Goal: Transaction & Acquisition: Purchase product/service

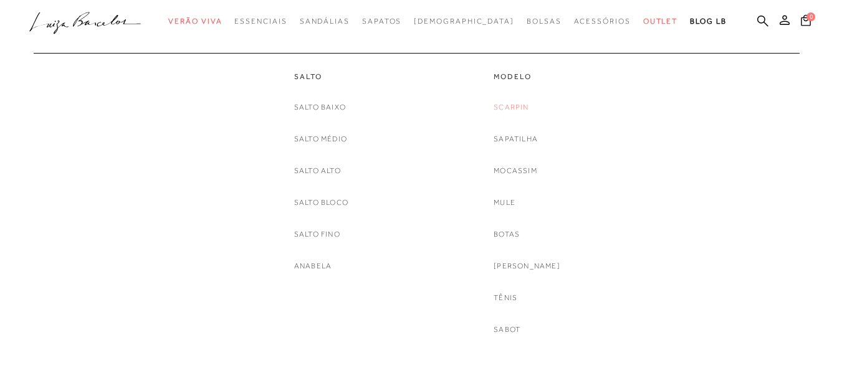
click at [522, 106] on link "Scarpin" at bounding box center [511, 107] width 35 height 13
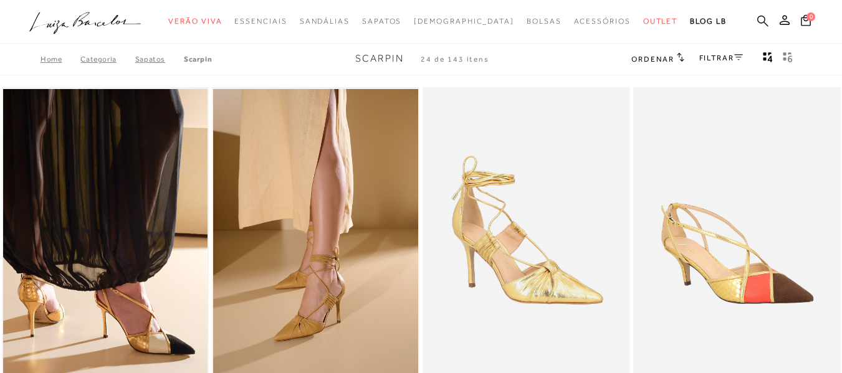
click at [757, 18] on icon at bounding box center [762, 20] width 11 height 11
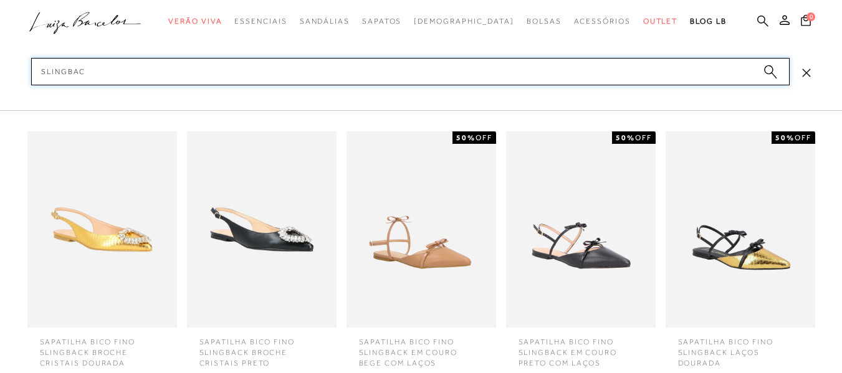
type input "slingback"
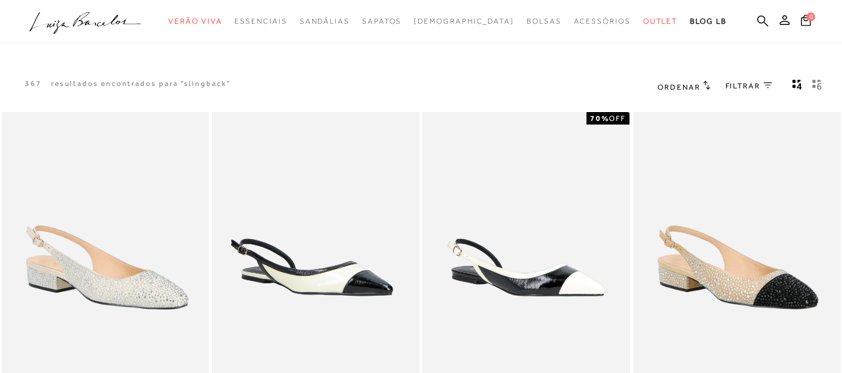
click at [744, 86] on span "FILTRAR" at bounding box center [742, 86] width 35 height 11
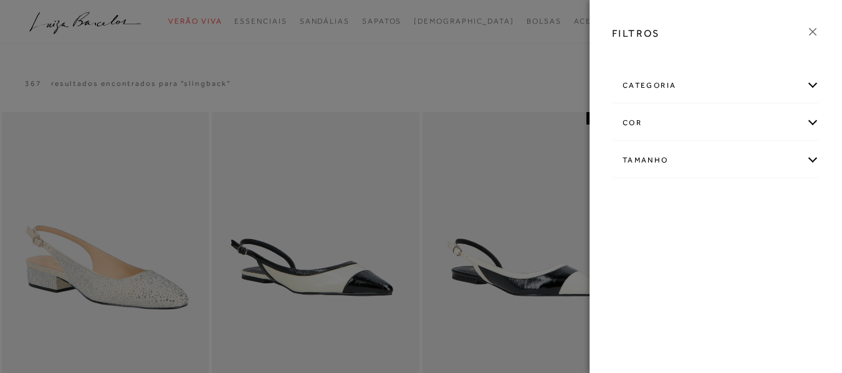
click at [667, 82] on div "categoria" at bounding box center [716, 85] width 206 height 33
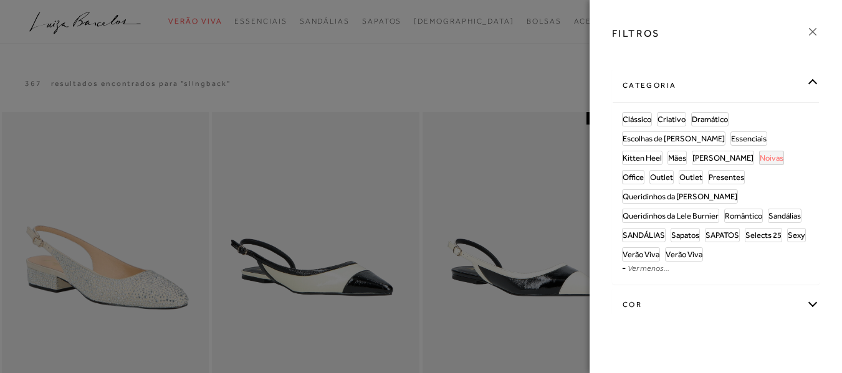
click at [760, 160] on span "Noivas" at bounding box center [772, 157] width 24 height 9
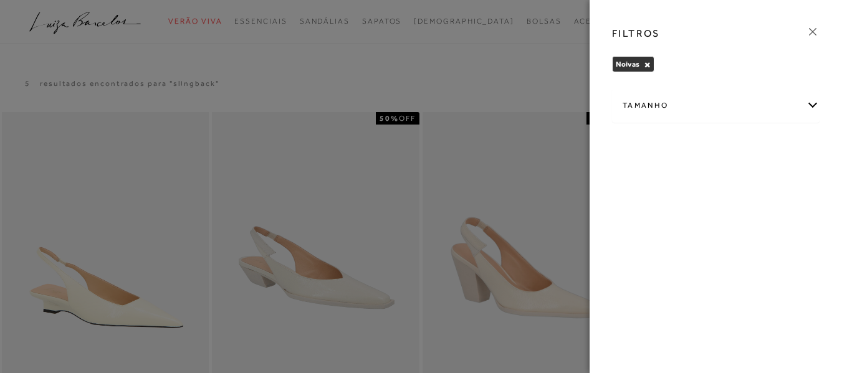
click at [419, 57] on div at bounding box center [421, 186] width 842 height 373
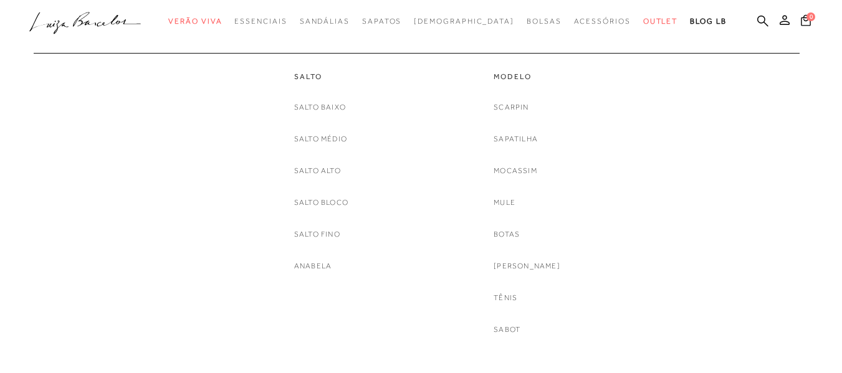
scroll to position [125, 0]
click at [527, 105] on link "Scarpin" at bounding box center [511, 107] width 35 height 13
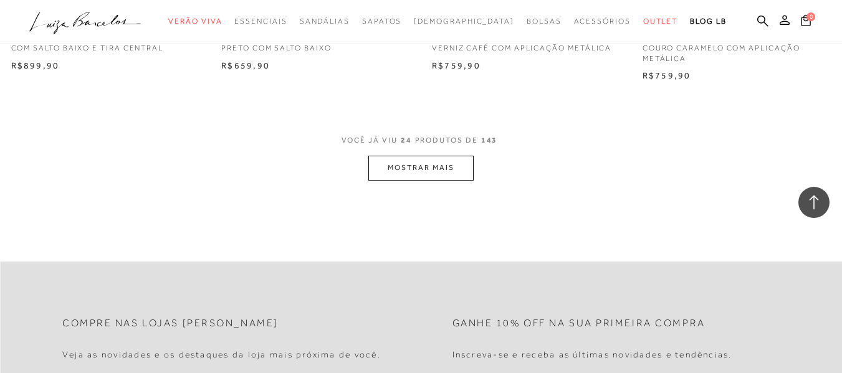
scroll to position [2368, 0]
click at [403, 166] on button "MOSTRAR MAIS" at bounding box center [420, 166] width 105 height 24
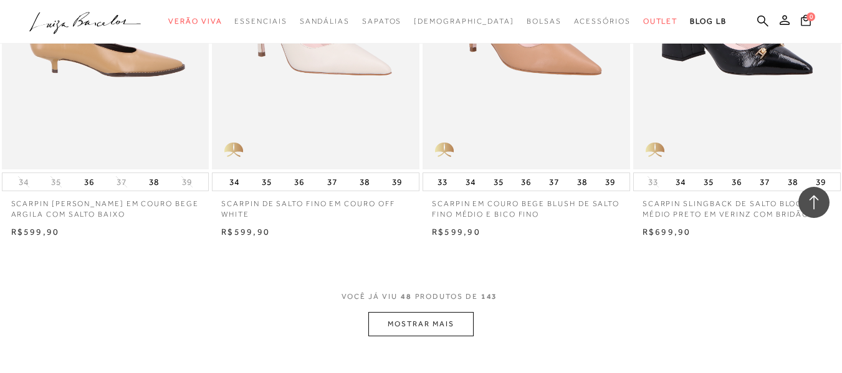
scroll to position [4611, 0]
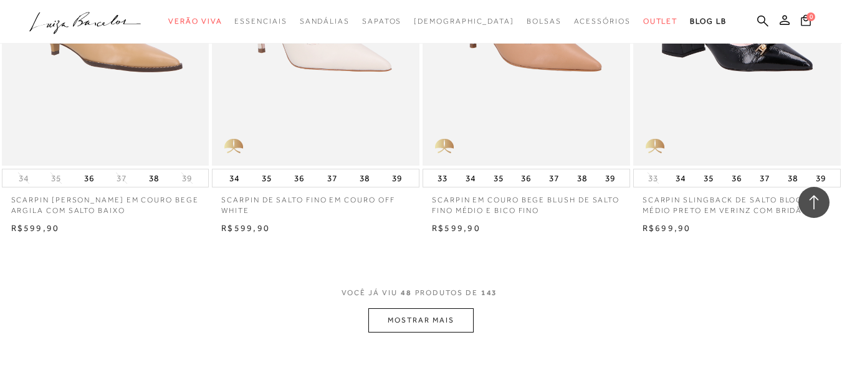
click at [435, 318] on button "MOSTRAR MAIS" at bounding box center [420, 320] width 105 height 24
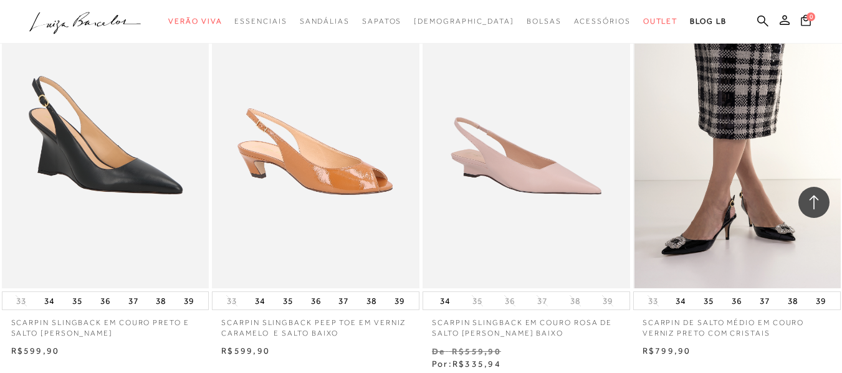
scroll to position [7104, 0]
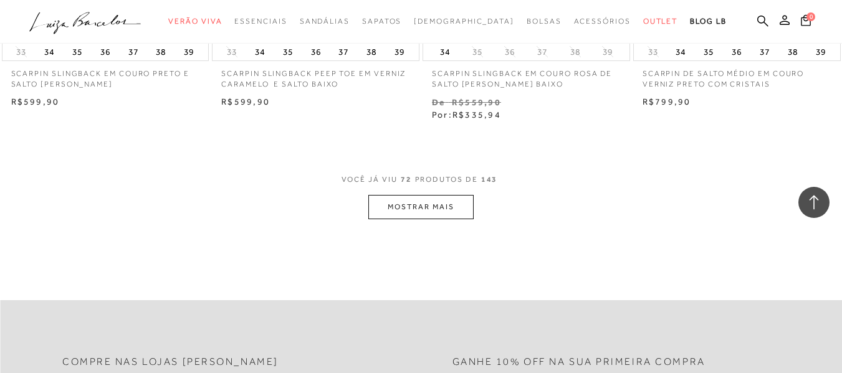
click at [441, 198] on button "MOSTRAR MAIS" at bounding box center [420, 207] width 105 height 24
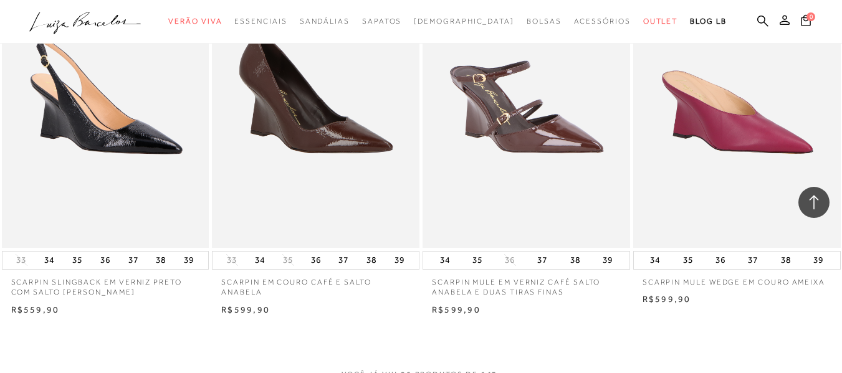
scroll to position [9534, 0]
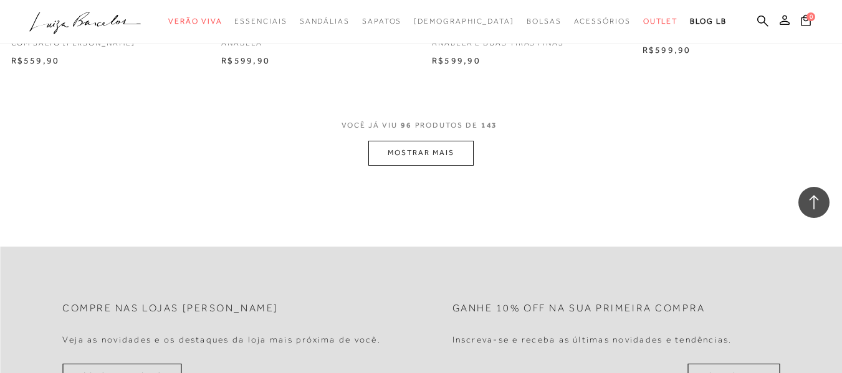
click at [399, 158] on button "MOSTRAR MAIS" at bounding box center [420, 153] width 105 height 24
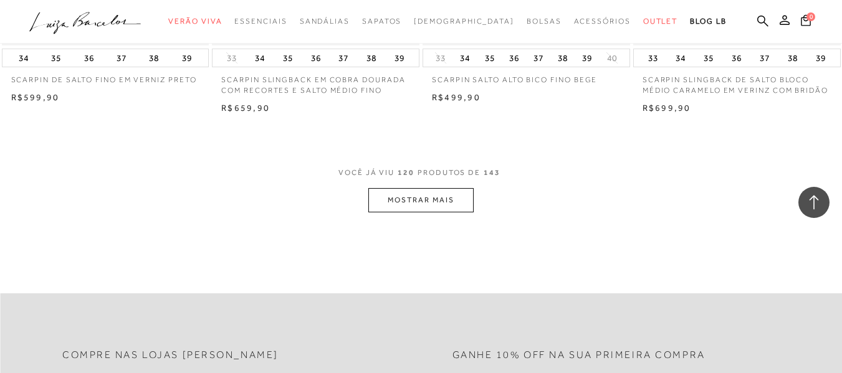
scroll to position [12027, 0]
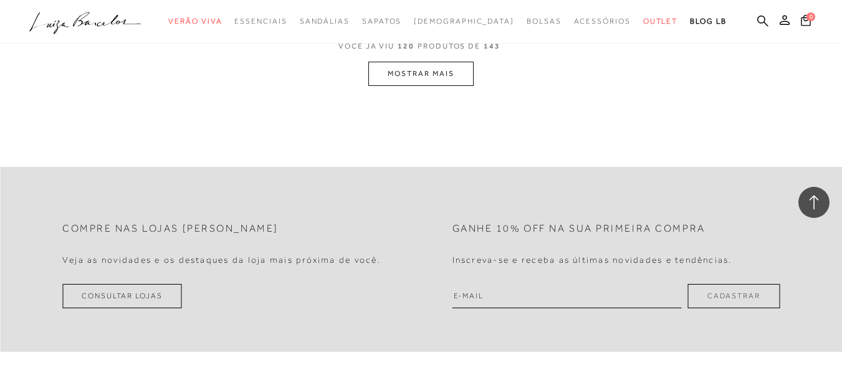
click at [406, 80] on button "MOSTRAR MAIS" at bounding box center [420, 74] width 105 height 24
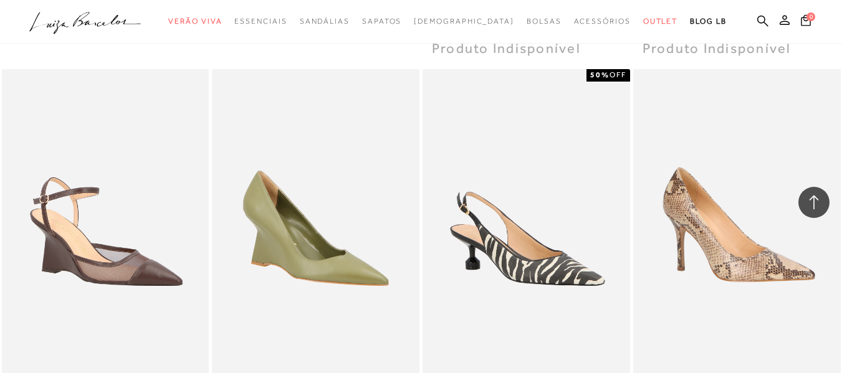
scroll to position [13709, 0]
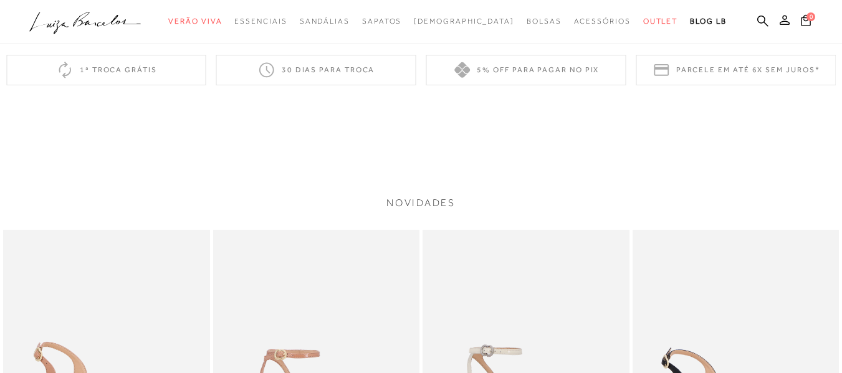
scroll to position [872, 0]
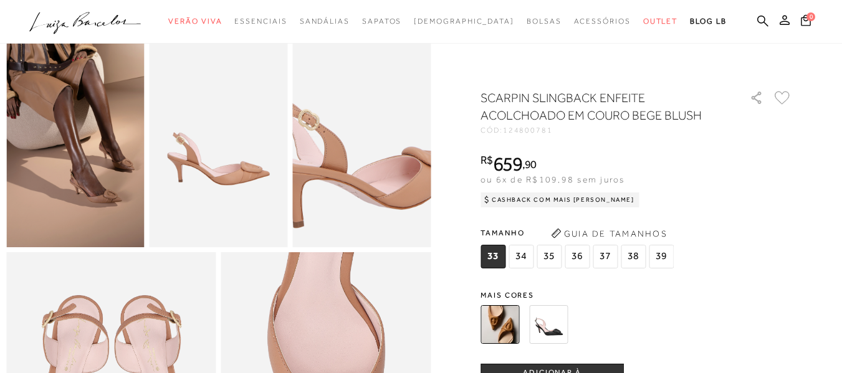
scroll to position [561, 0]
